Goal: Task Accomplishment & Management: Manage account settings

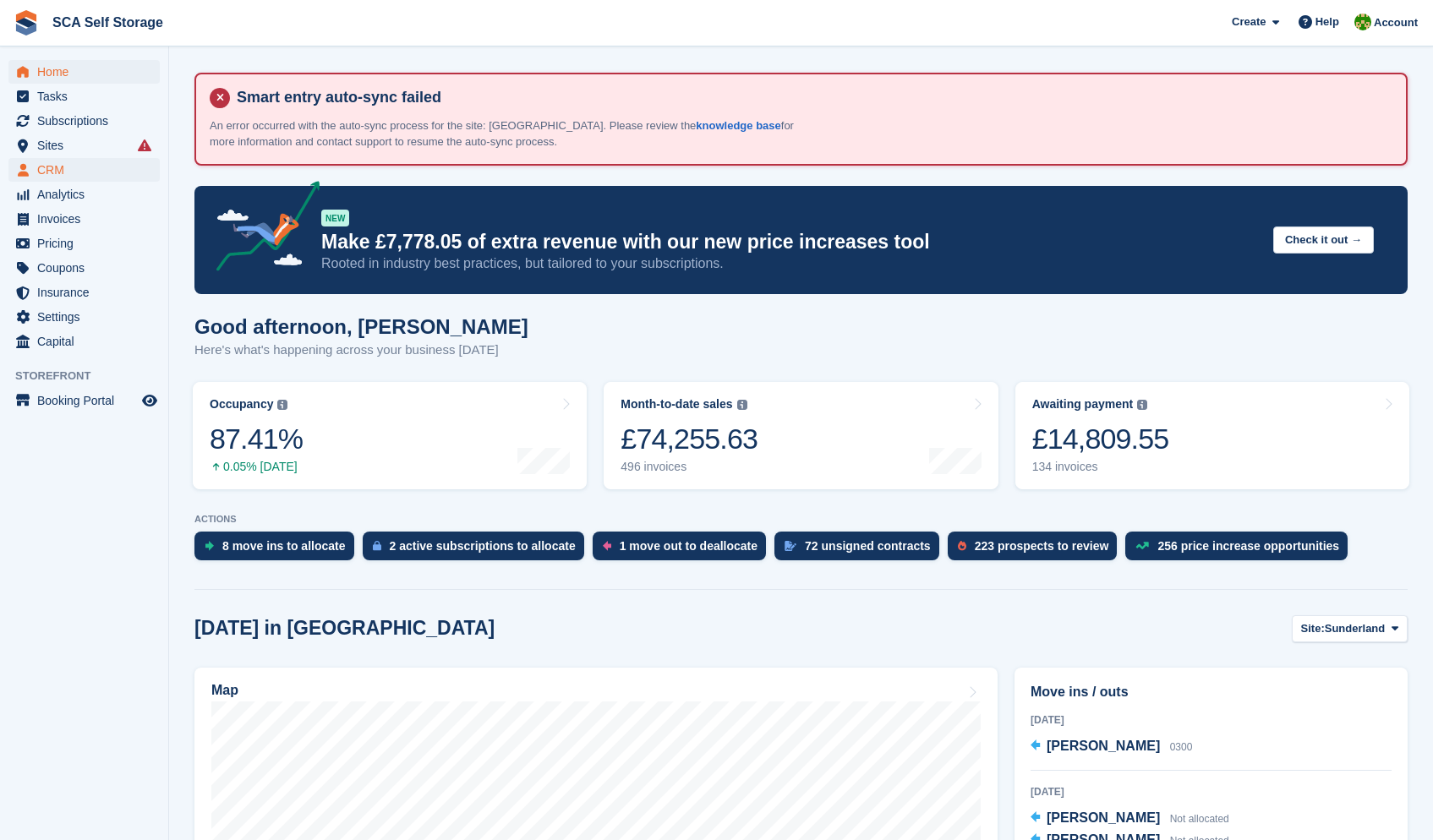
click at [41, 167] on span "CRM" at bounding box center [88, 170] width 102 height 23
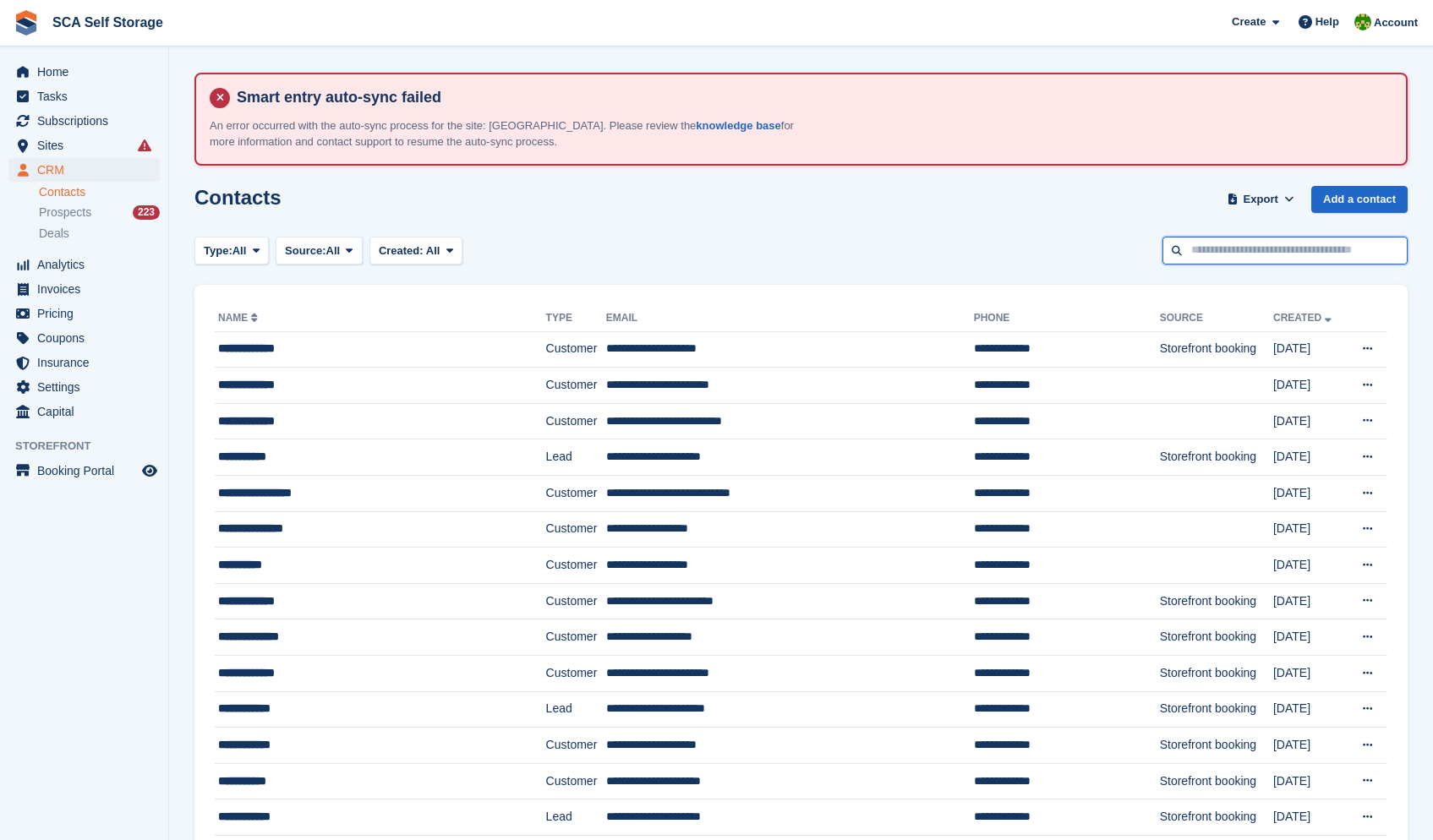
click at [1259, 248] on input "text" at bounding box center [1285, 250] width 245 height 28
type input "****"
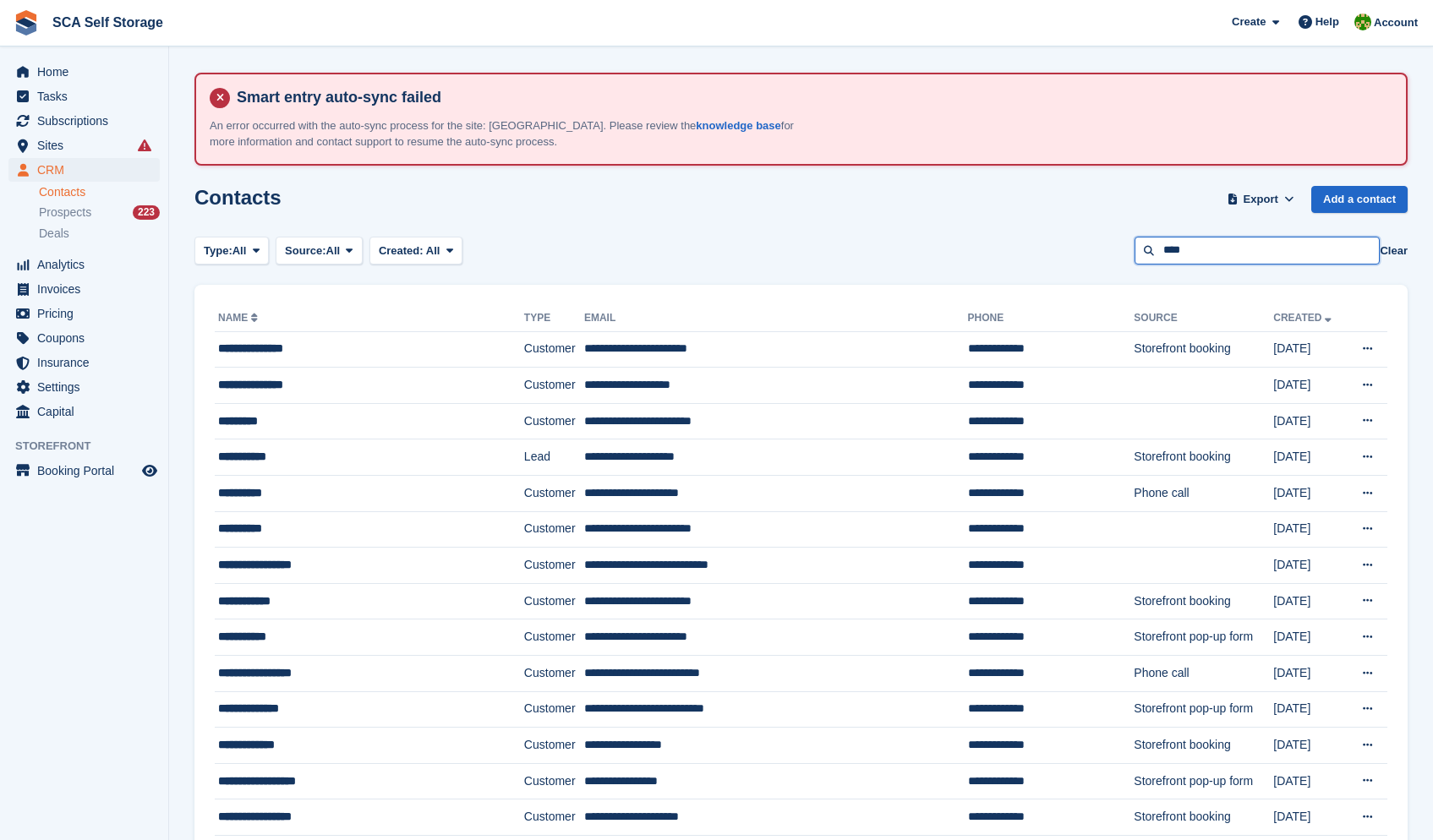
click at [1314, 258] on input "****" at bounding box center [1257, 250] width 245 height 28
type input "******"
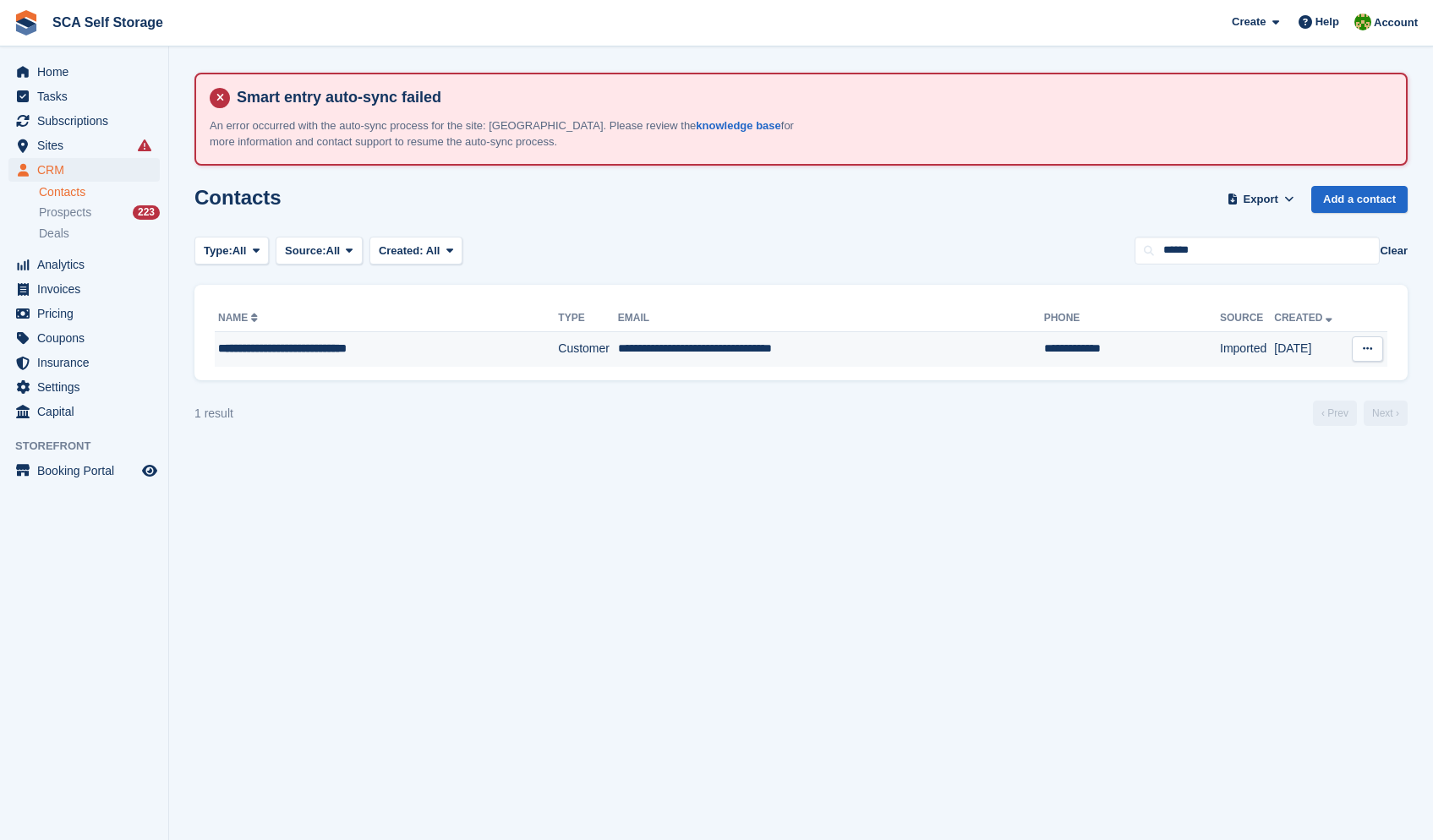
click at [871, 334] on td "**********" at bounding box center [831, 349] width 426 height 36
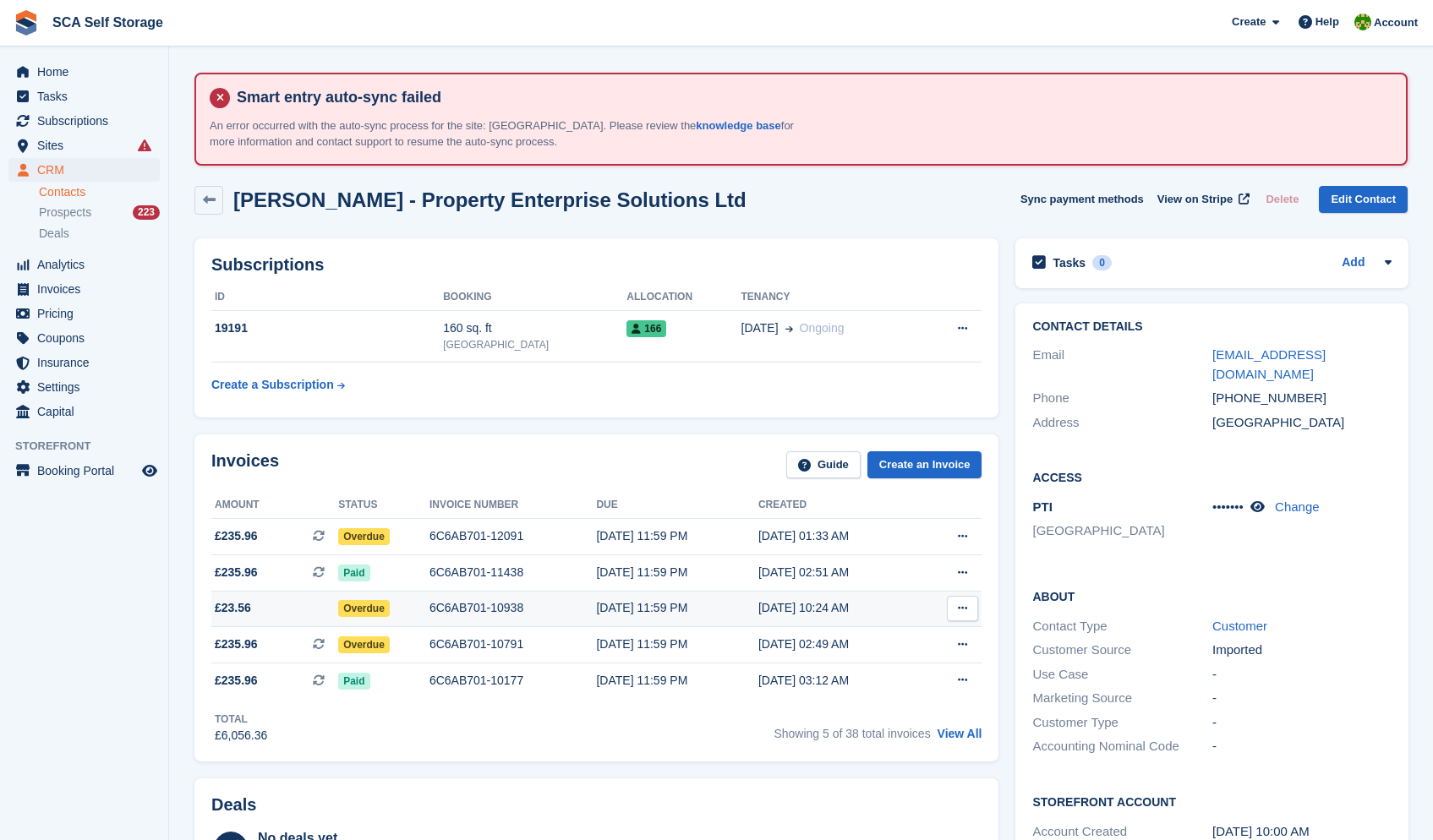
click at [836, 617] on div "09 Jun, 10:24 AM" at bounding box center [838, 608] width 161 height 17
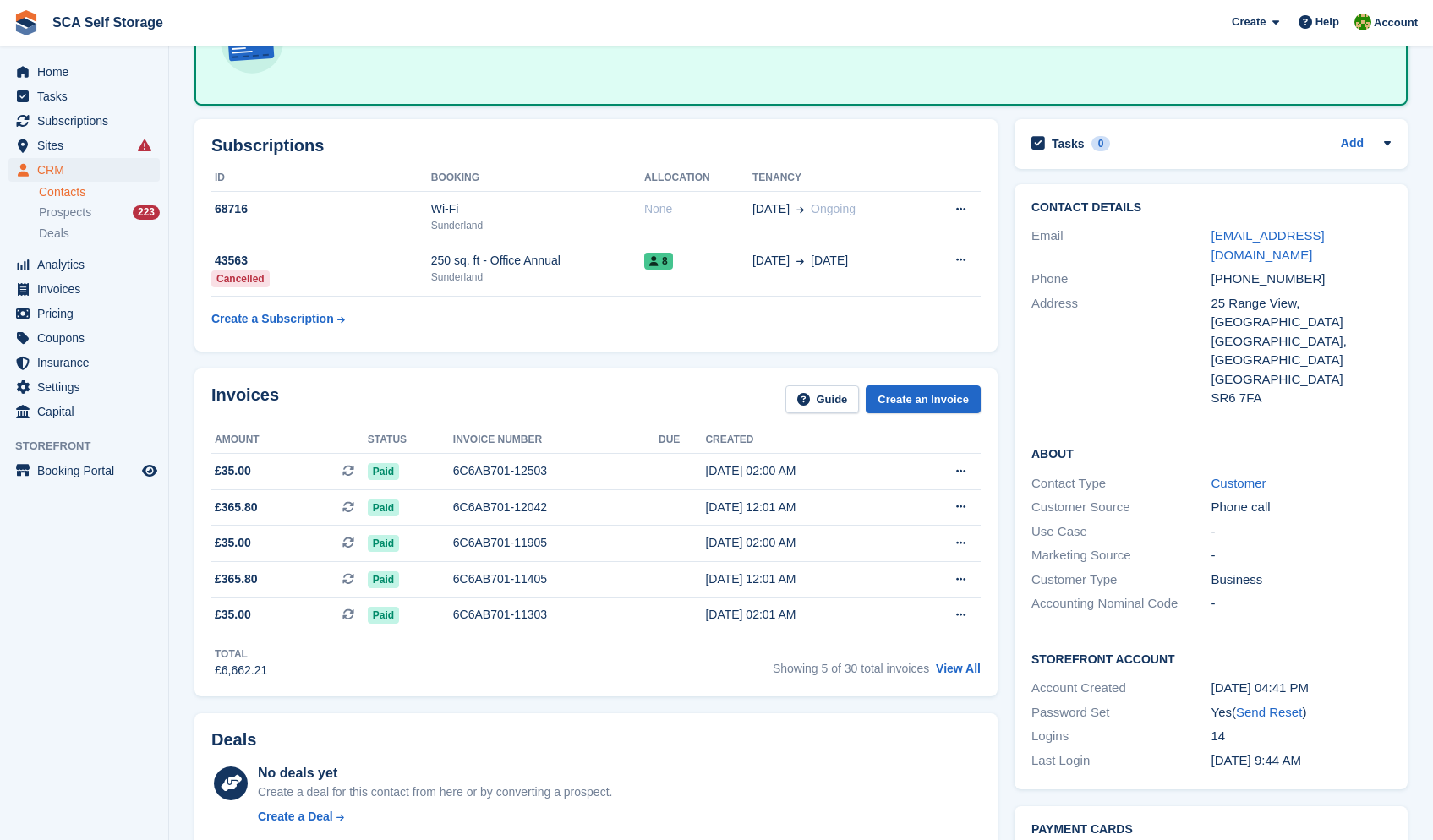
scroll to position [290, 0]
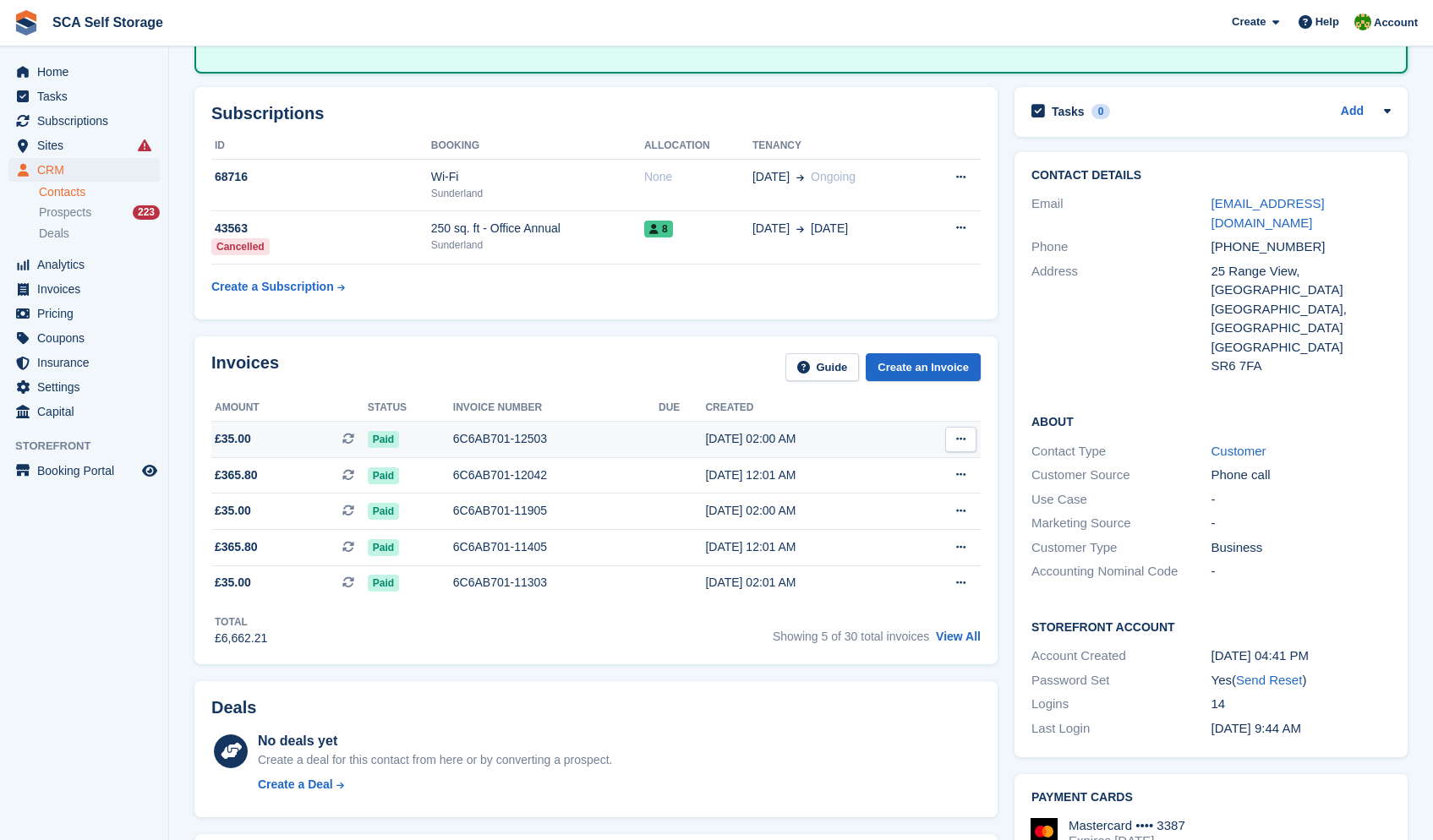
click at [635, 442] on div "6C6AB701-12503" at bounding box center [556, 439] width 205 height 17
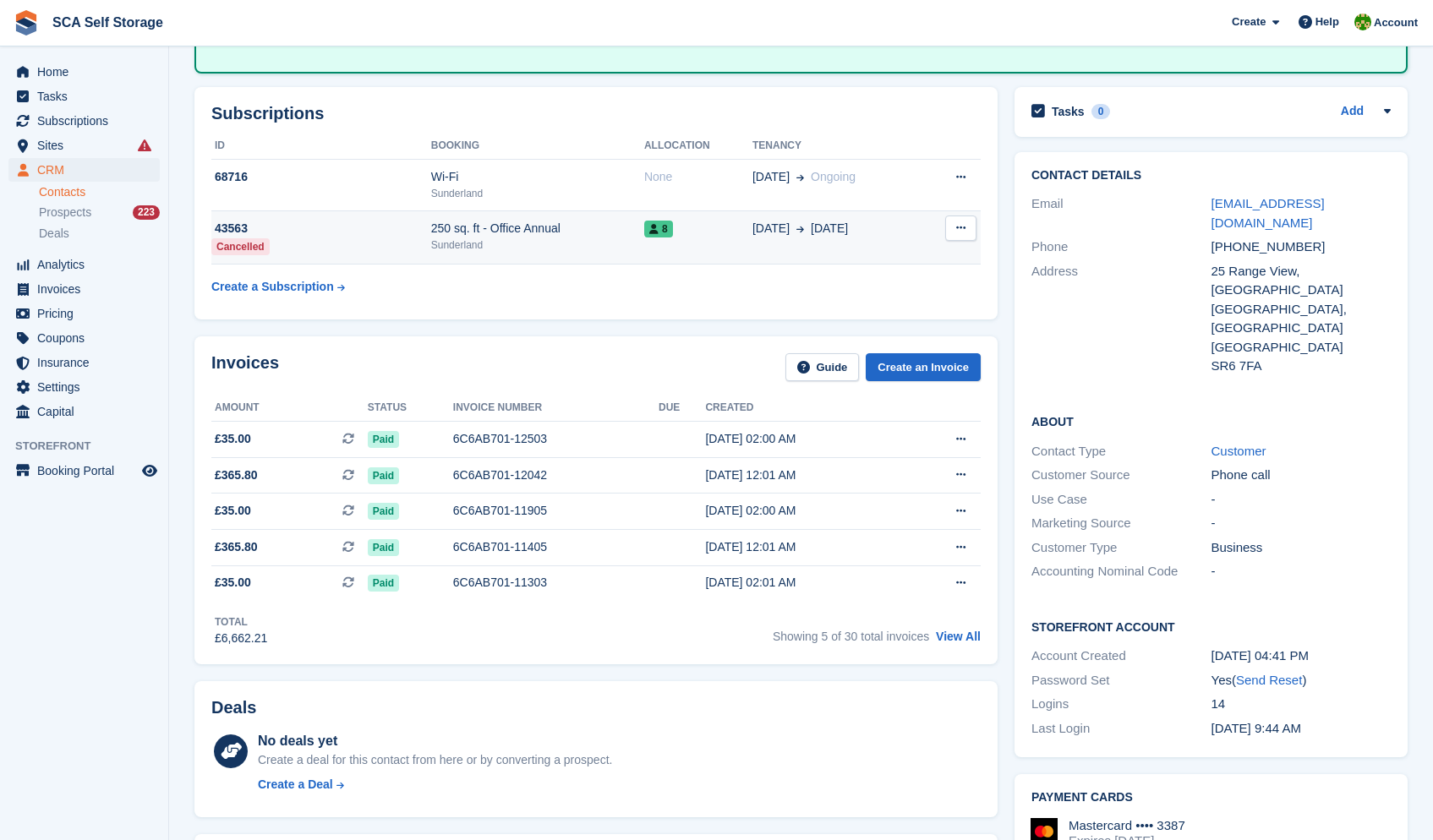
click at [555, 227] on div "250 sq. ft - Office Annual" at bounding box center [537, 229] width 213 height 17
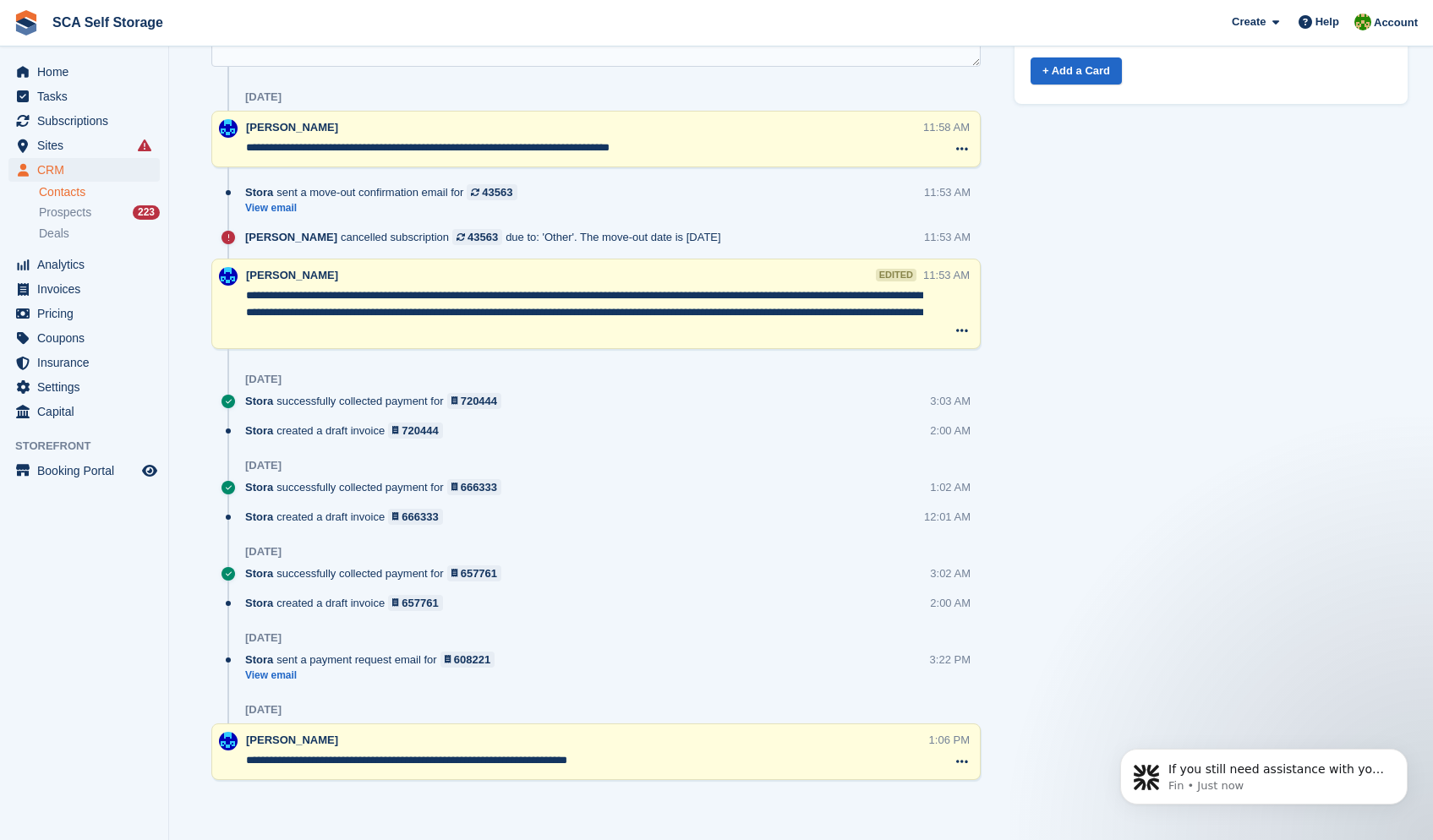
scroll to position [0, 0]
click at [1396, 753] on button "Dismiss notification" at bounding box center [1402, 754] width 22 height 22
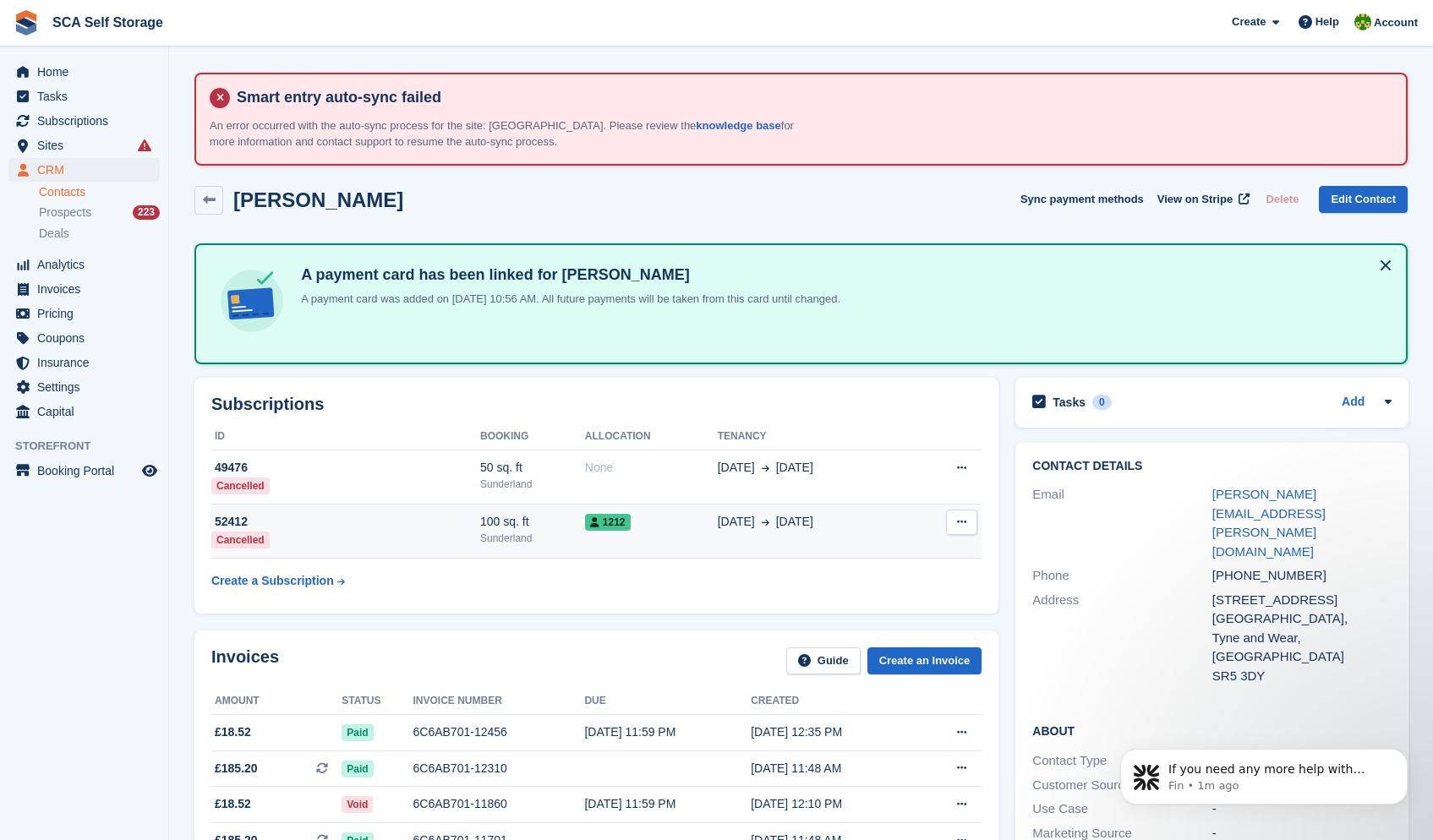
click at [770, 529] on span at bounding box center [762, 522] width 15 height 17
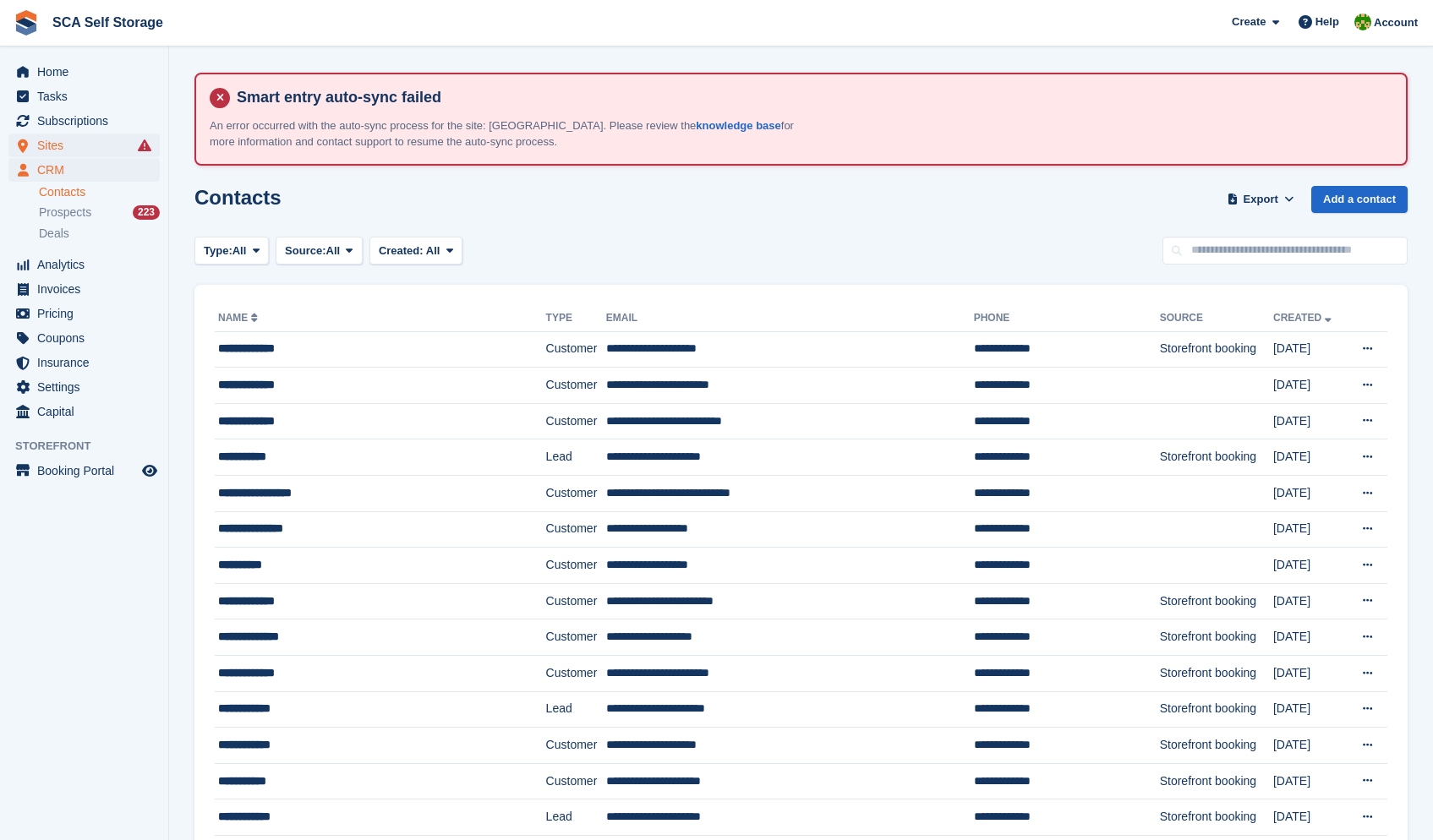
click at [82, 141] on span "Sites" at bounding box center [88, 145] width 102 height 23
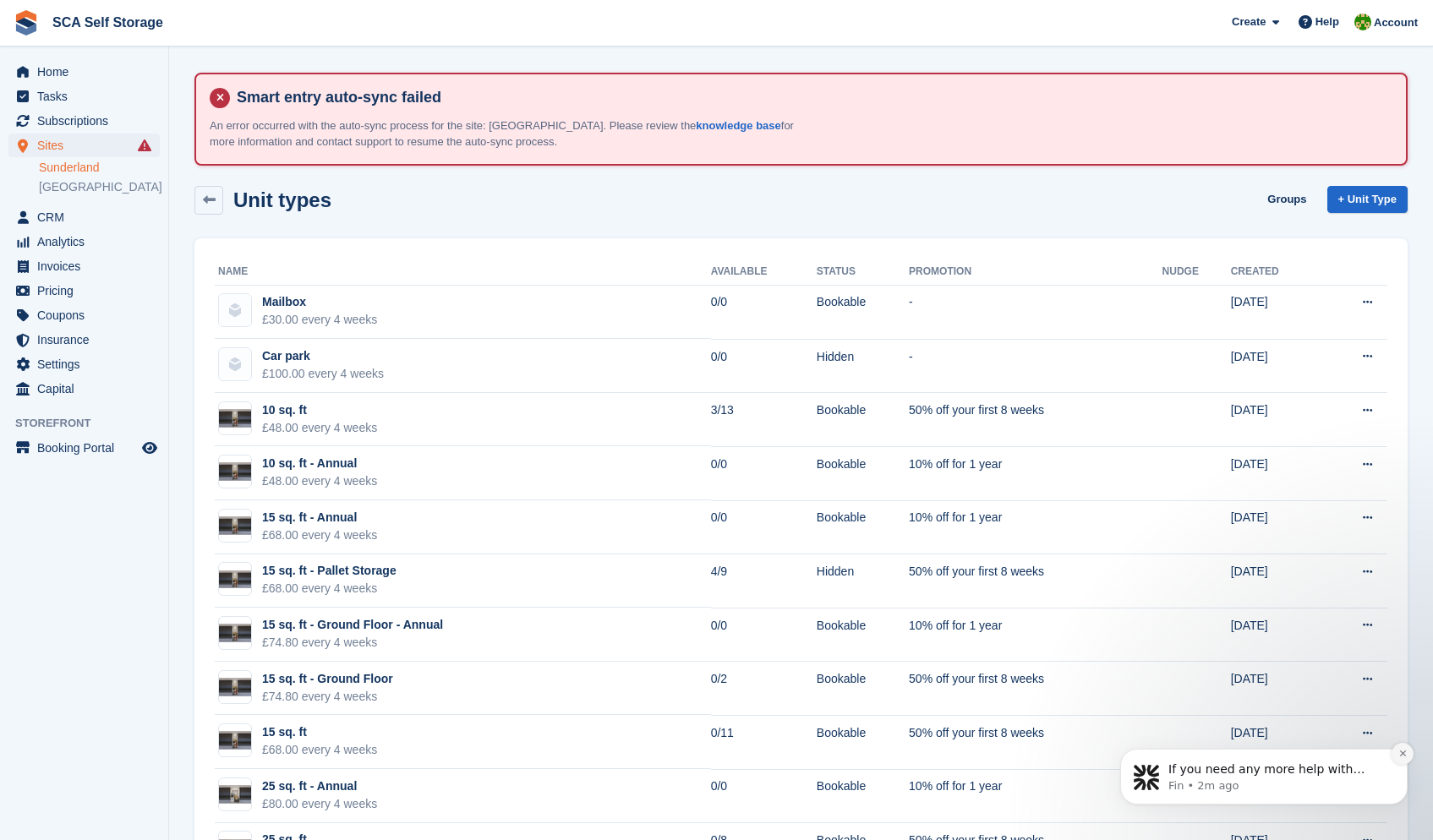
click at [1410, 755] on button "Dismiss notification" at bounding box center [1402, 754] width 22 height 22
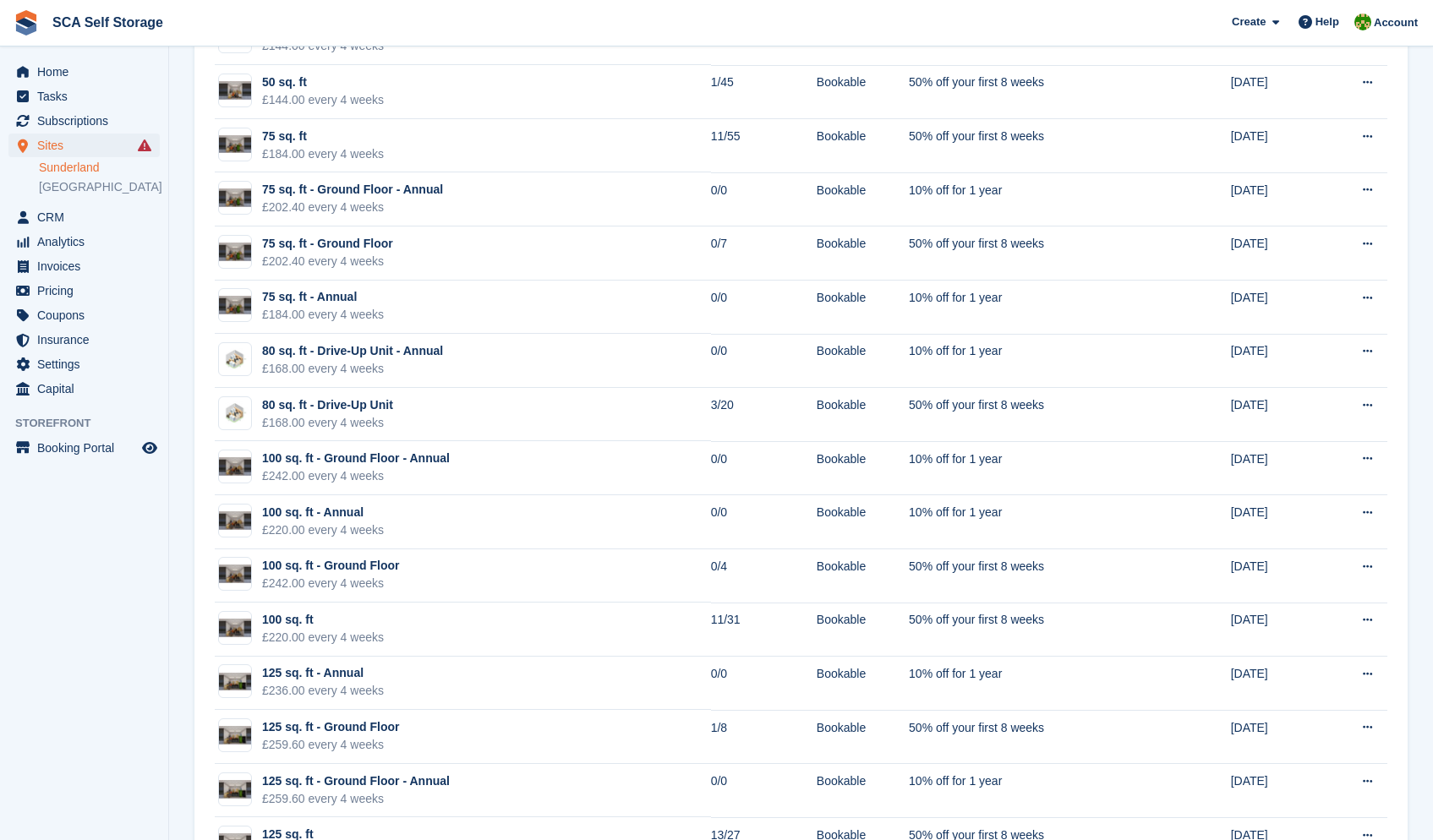
scroll to position [1355, 0]
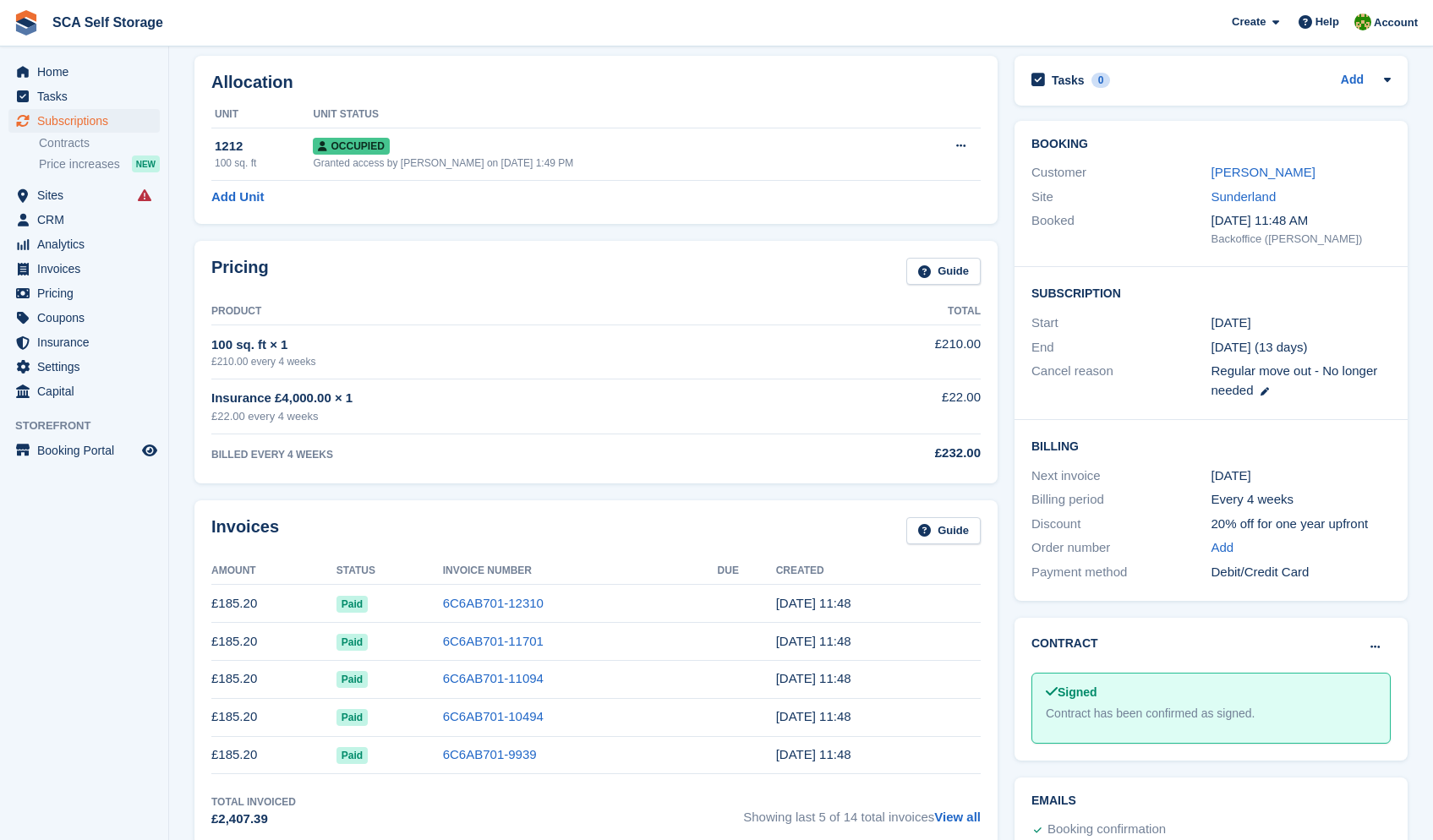
scroll to position [173, 0]
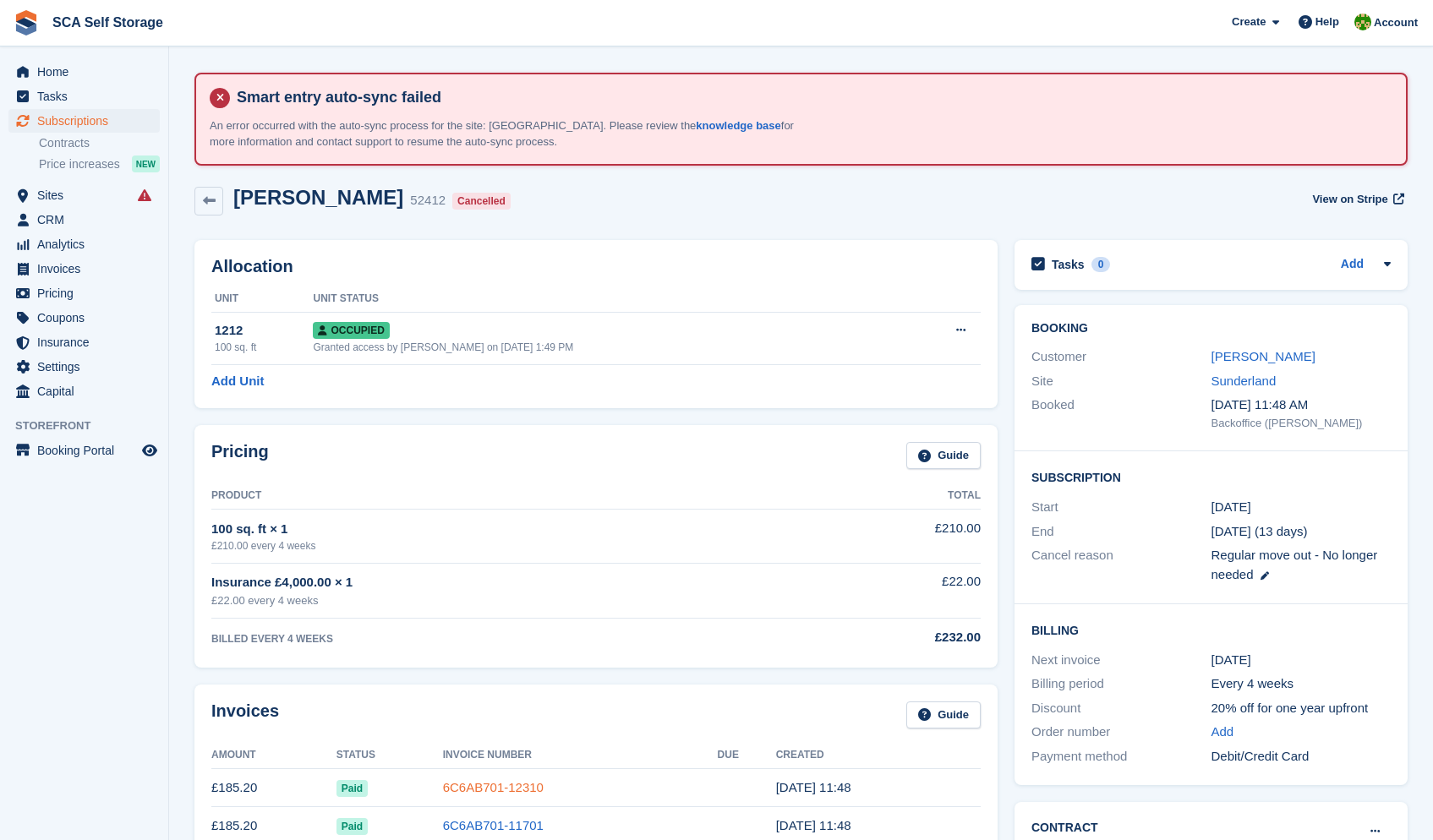
click at [502, 789] on link "6C6AB701-12310" at bounding box center [493, 787] width 101 height 15
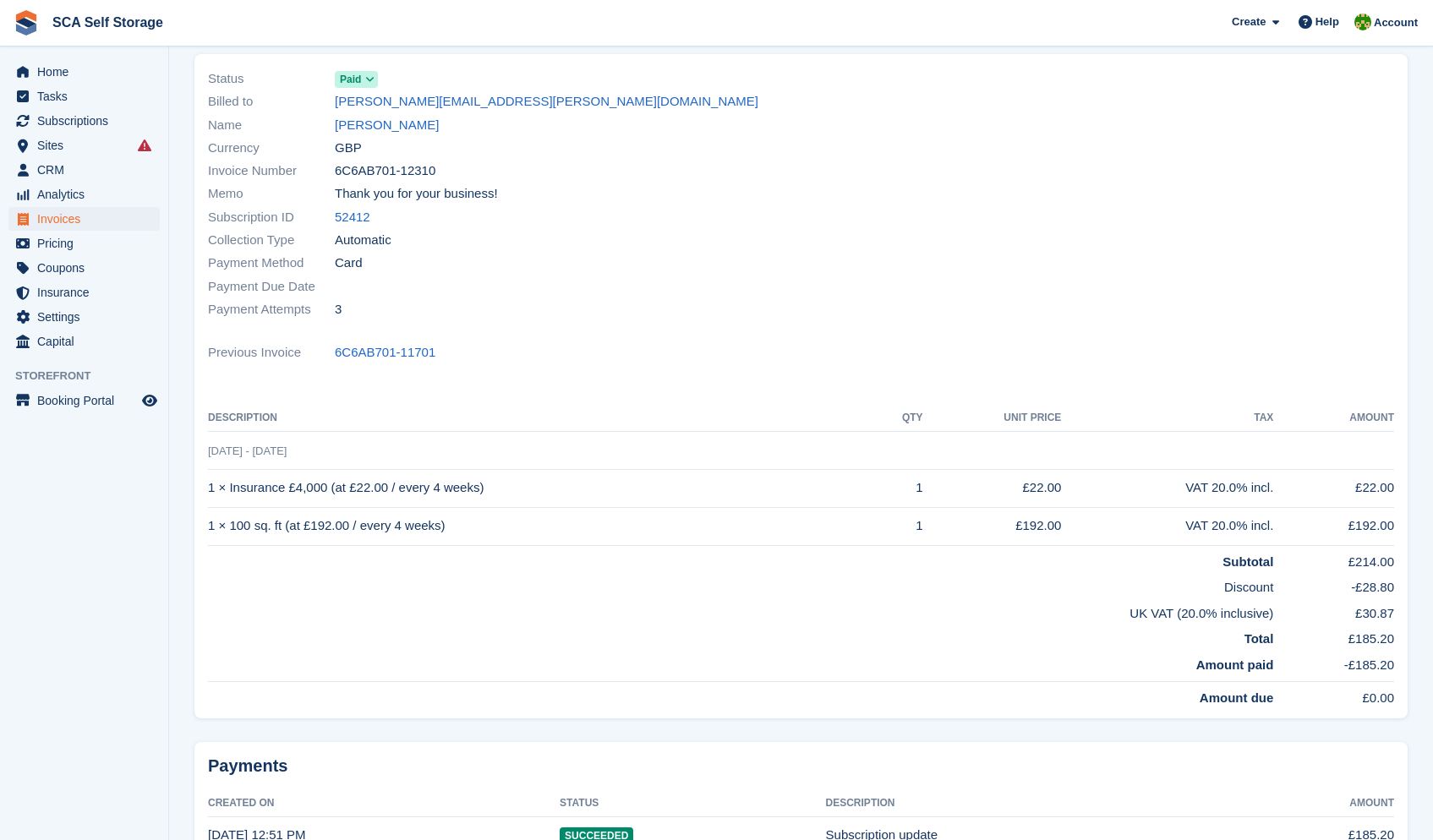
scroll to position [250, 0]
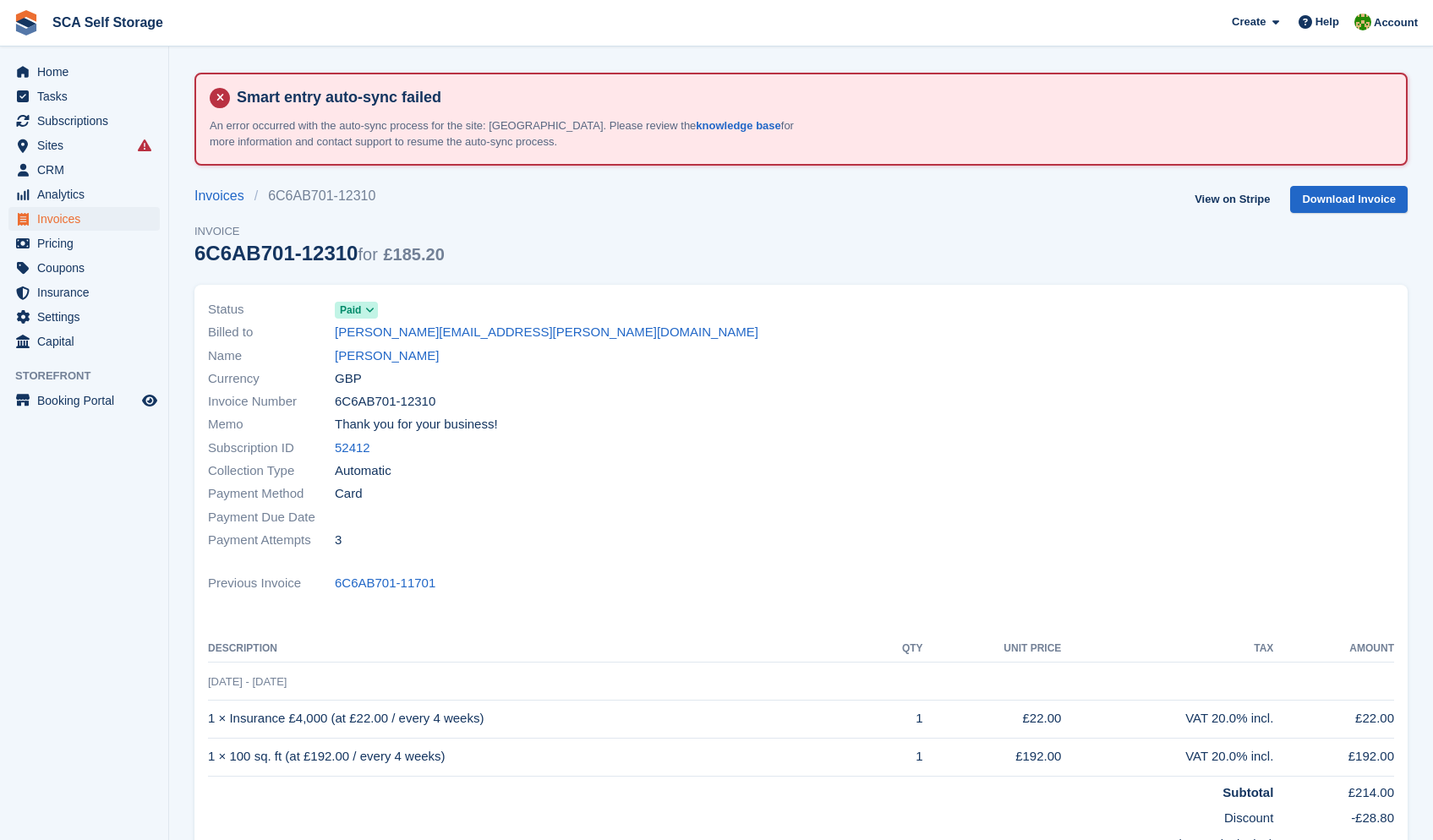
scroll to position [250, 0]
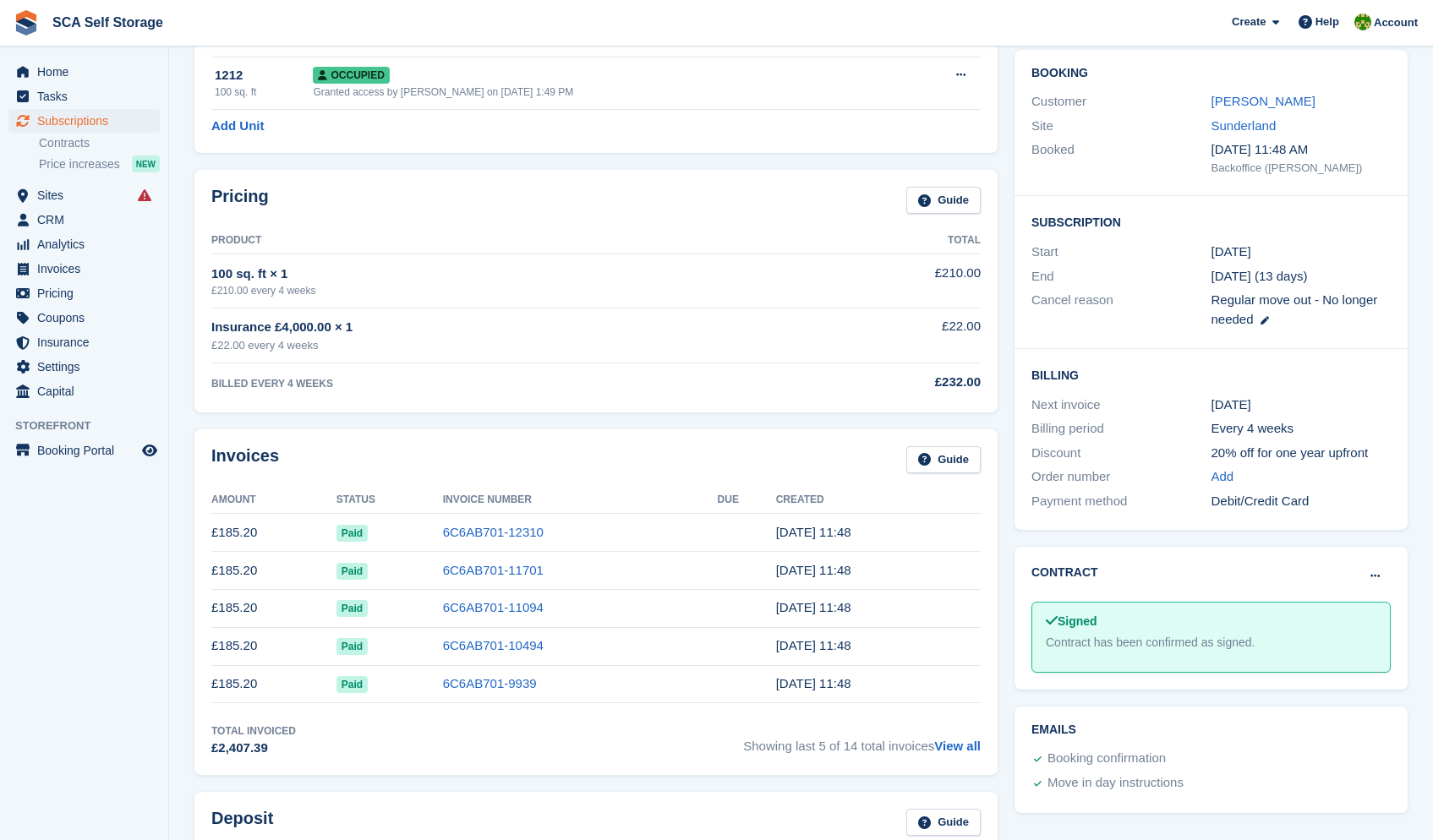
scroll to position [258, 0]
